Goal: Task Accomplishment & Management: Use online tool/utility

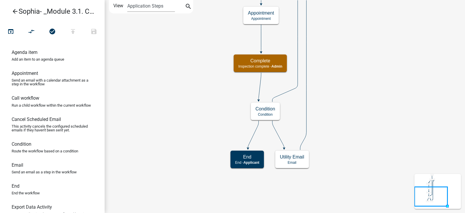
click at [19, 13] on link "arrow_back [PERSON_NAME]- _Module 3.1. Condition Looping" at bounding box center [50, 11] width 91 height 13
click at [12, 10] on icon "arrow_back" at bounding box center [15, 12] width 7 height 8
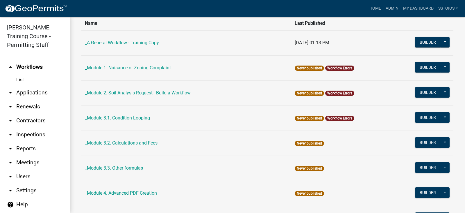
scroll to position [58, 0]
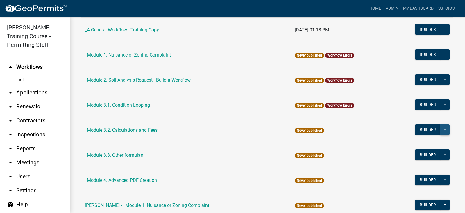
click at [443, 129] on button at bounding box center [445, 129] width 9 height 10
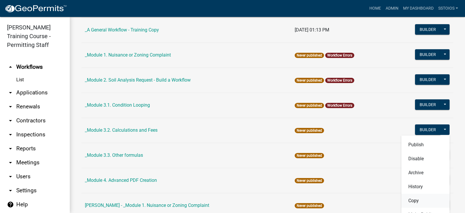
click at [420, 197] on button "Copy" at bounding box center [426, 200] width 48 height 14
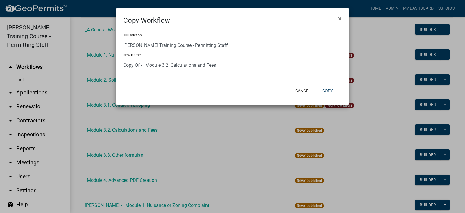
click at [140, 66] on input "Copy Of - _Module 3.2. Calculations and Fees" at bounding box center [232, 65] width 219 height 12
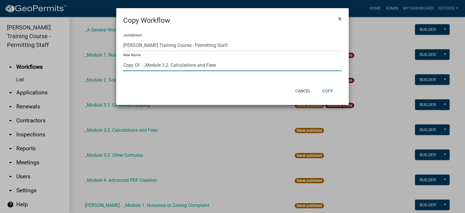
click at [143, 62] on input "Copy Of - _Module 3.2. Calculations and Fees" at bounding box center [232, 65] width 219 height 12
click at [139, 65] on input "Copy Of - _Module 3.2. Calculations and Fees" at bounding box center [232, 65] width 219 height 12
drag, startPoint x: 140, startPoint y: 65, endPoint x: 83, endPoint y: 67, distance: 56.2
click at [83, 67] on ngb-modal-window "Copy Workflow × Jurisdiction [PERSON_NAME] Training Course - Permitting Staff […" at bounding box center [232, 106] width 465 height 213
type input "Sophia - _Module 3.2. Calculations and Fees"
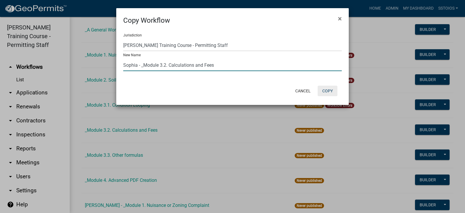
click at [330, 89] on button "Copy" at bounding box center [328, 91] width 20 height 10
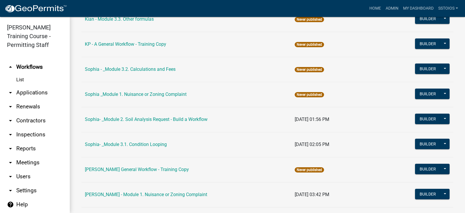
scroll to position [669, 0]
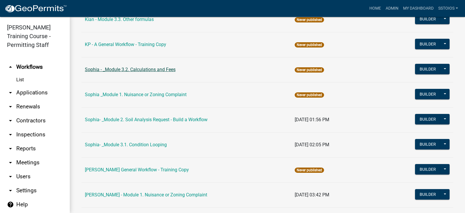
click at [140, 70] on link "Sophia - _Module 3.2. Calculations and Fees" at bounding box center [130, 70] width 91 height 6
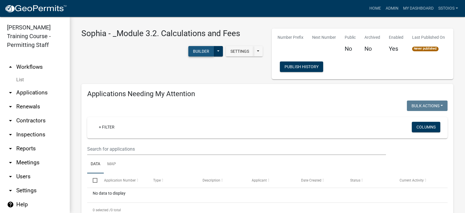
click at [192, 54] on button "Builder" at bounding box center [201, 51] width 26 height 10
